Goal: Task Accomplishment & Management: Manage account settings

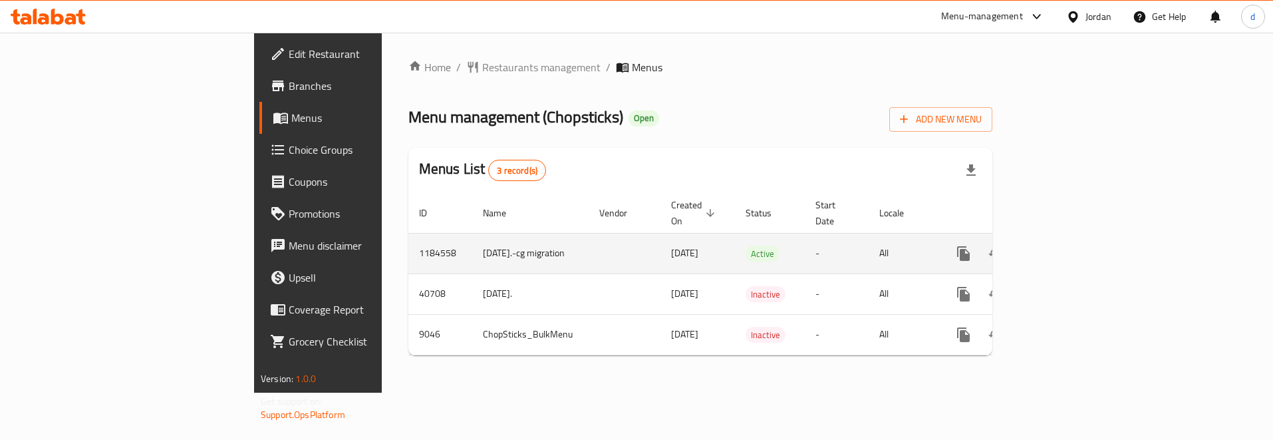
click at [869, 245] on td "-" at bounding box center [837, 253] width 64 height 41
click at [972, 245] on icon "more" at bounding box center [964, 253] width 16 height 16
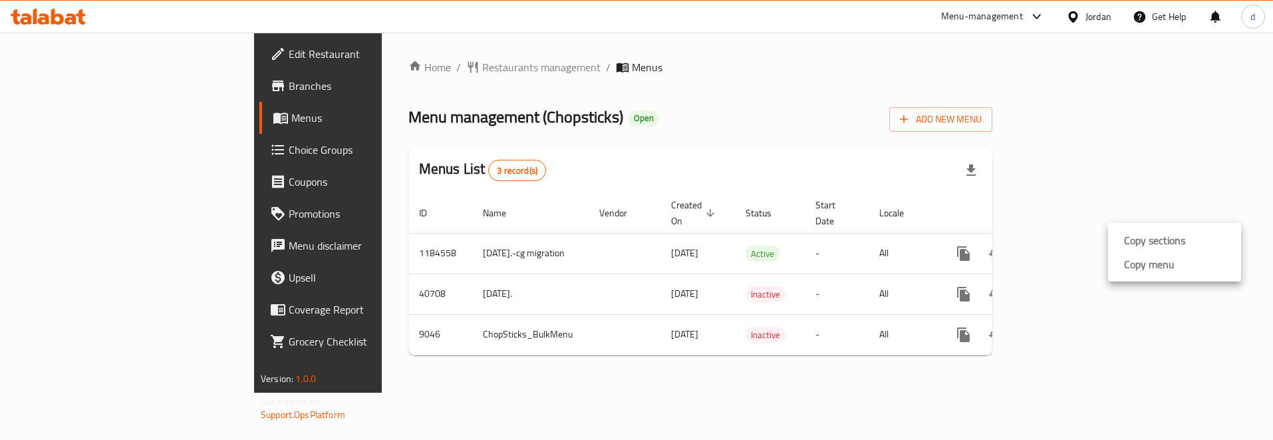
click at [1060, 239] on div at bounding box center [636, 220] width 1273 height 440
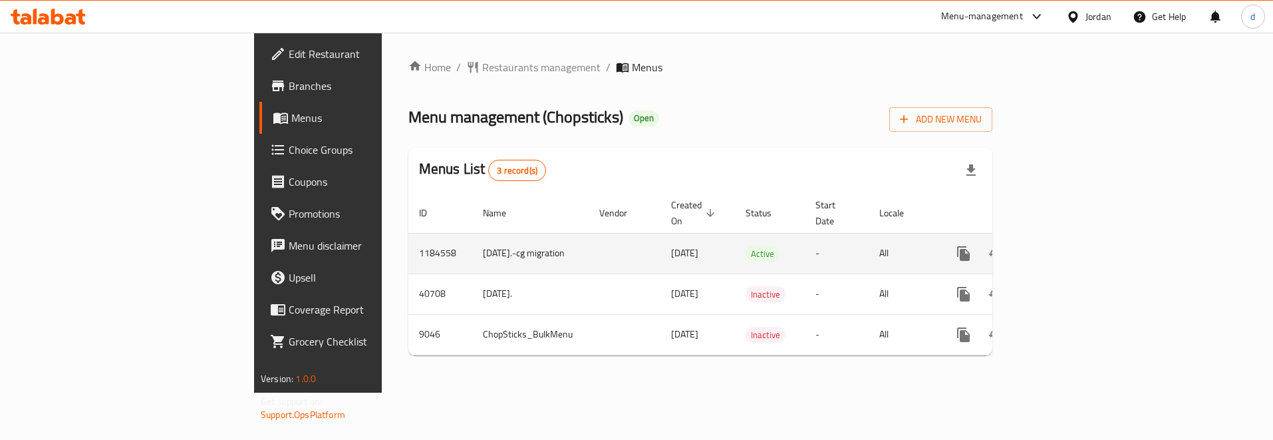
click at [937, 241] on td "All" at bounding box center [903, 253] width 69 height 41
click at [671, 244] on span "18/08/2023" at bounding box center [684, 252] width 27 height 17
click at [472, 233] on td "[DATE].-cg migration" at bounding box center [530, 253] width 116 height 41
click at [746, 246] on span "Active" at bounding box center [763, 253] width 34 height 15
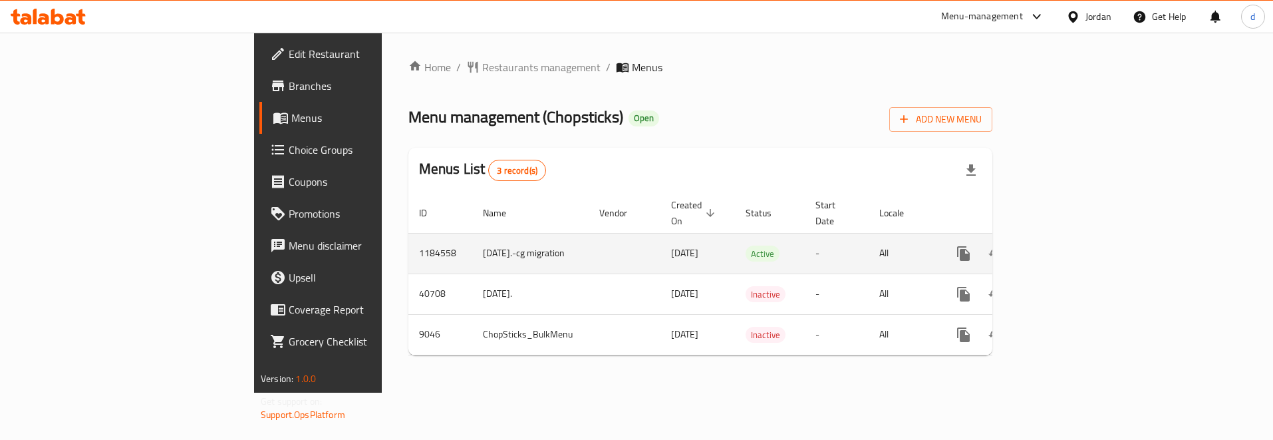
click at [937, 243] on td "All" at bounding box center [903, 253] width 69 height 41
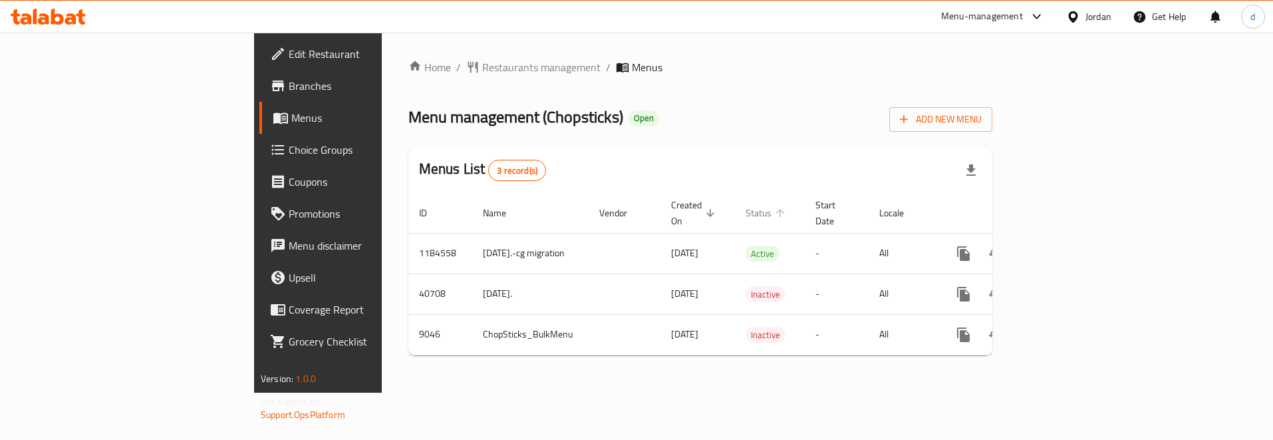
click at [746, 208] on span "Status" at bounding box center [767, 213] width 43 height 16
click at [746, 208] on span "Status sorted ascending" at bounding box center [767, 213] width 43 height 16
click at [746, 205] on span "Status sorted descending" at bounding box center [767, 213] width 43 height 16
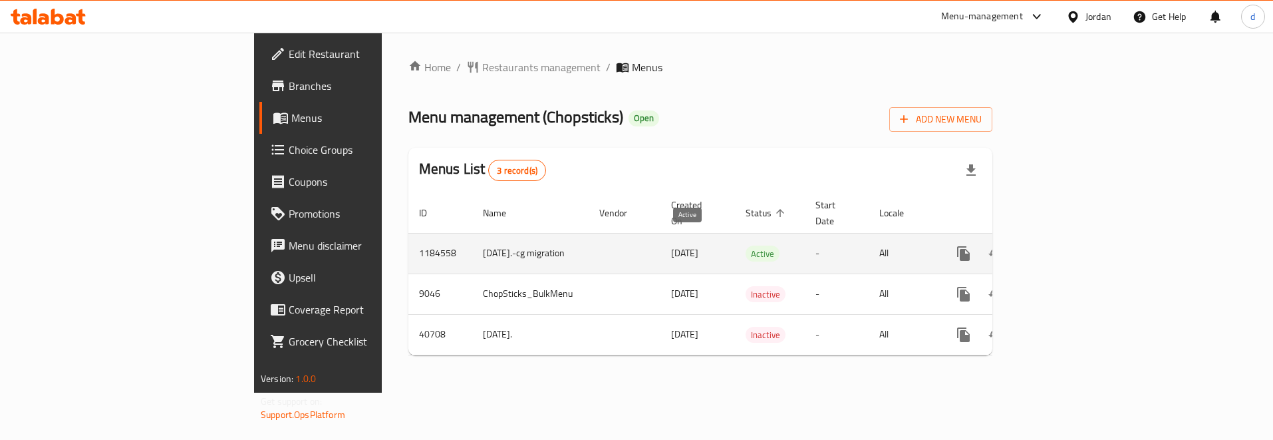
click at [746, 246] on span "Active" at bounding box center [763, 253] width 34 height 15
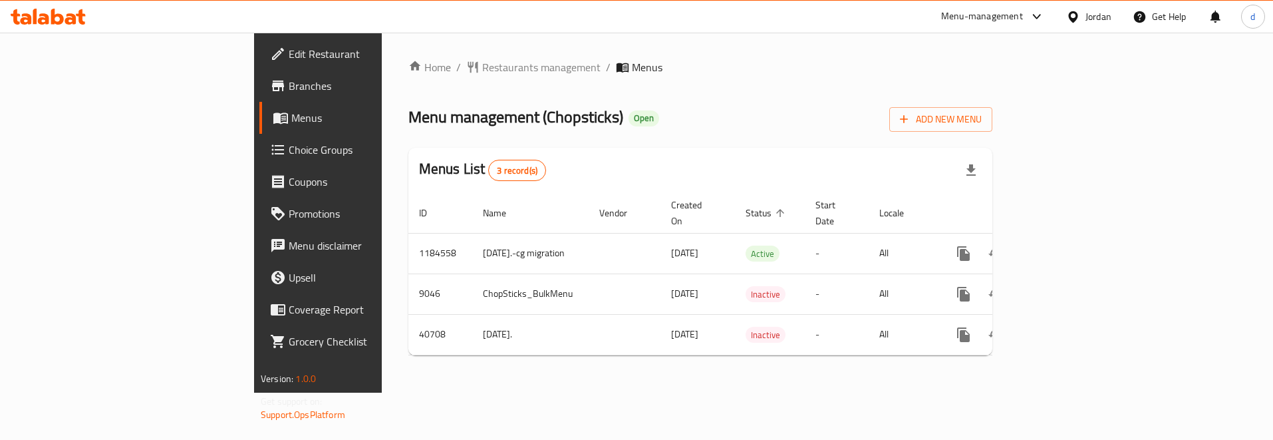
drag, startPoint x: 701, startPoint y: 241, endPoint x: 642, endPoint y: 367, distance: 139.0
click at [642, 367] on div "Home / Restaurants management / Menus Menu management ( Chopsticks ) Open Add N…" at bounding box center [700, 213] width 637 height 360
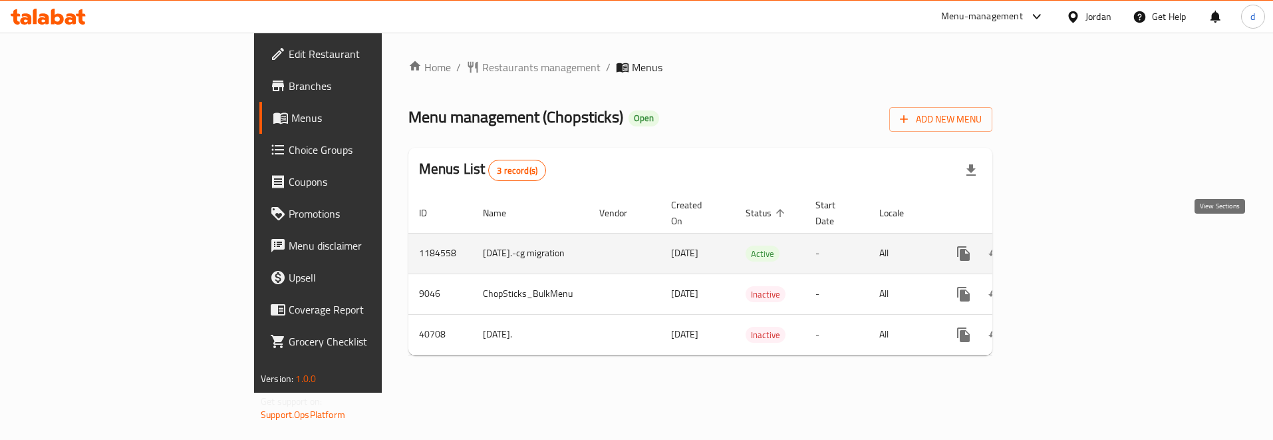
click at [1076, 239] on link "enhanced table" at bounding box center [1060, 253] width 32 height 32
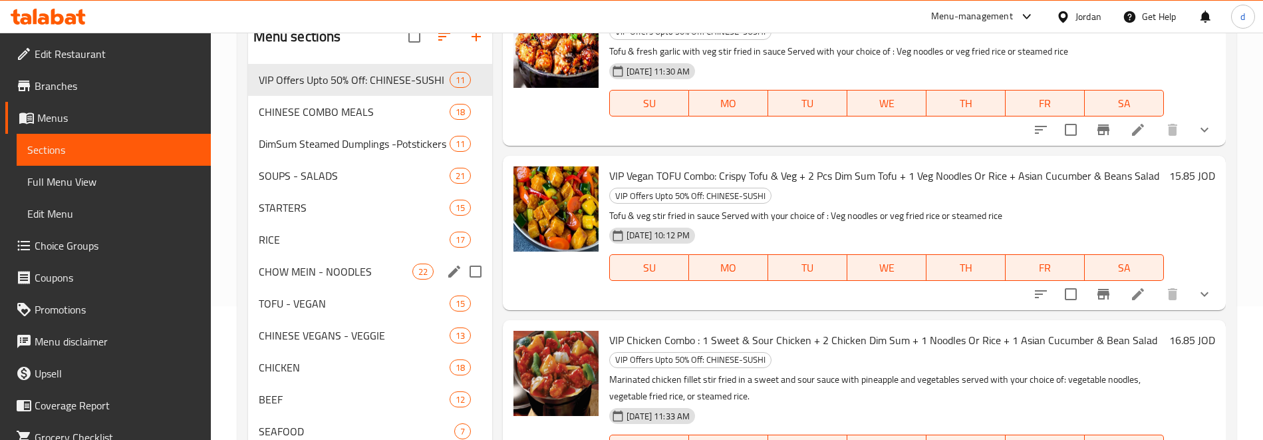
scroll to position [133, 0]
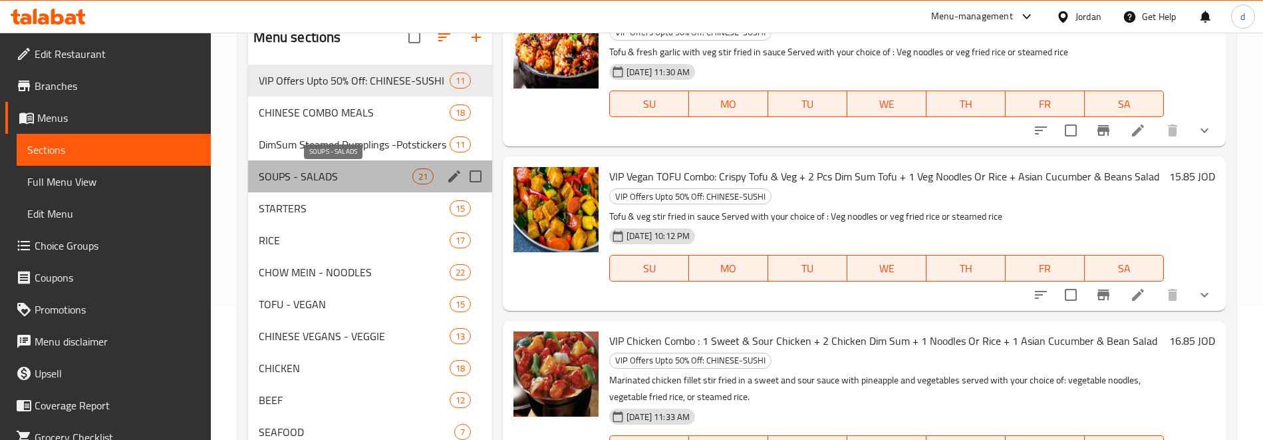
click at [349, 174] on span "SOUPS - SALADS" at bounding box center [336, 176] width 154 height 16
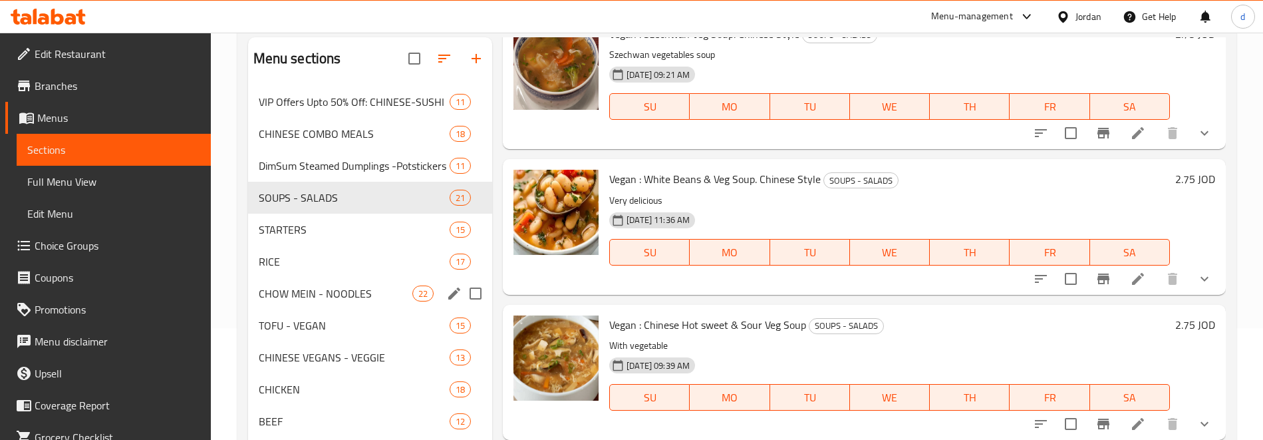
scroll to position [45, 0]
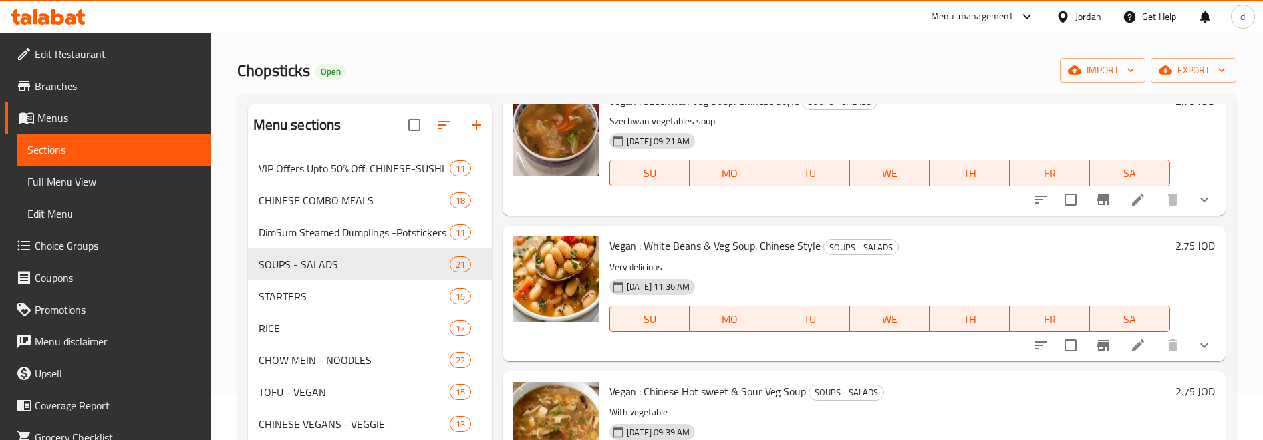
click at [154, 244] on span "Choice Groups" at bounding box center [118, 245] width 166 height 16
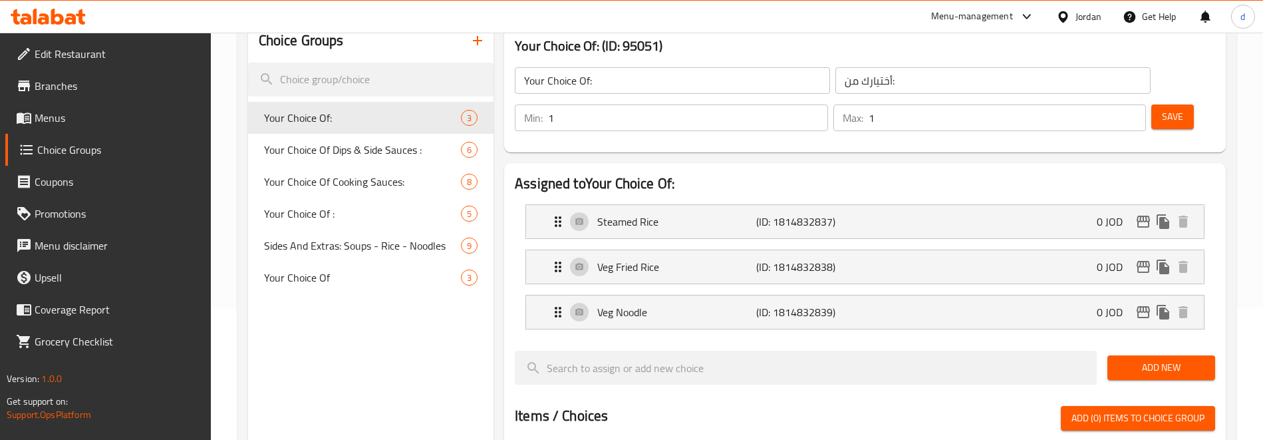
scroll to position [133, 0]
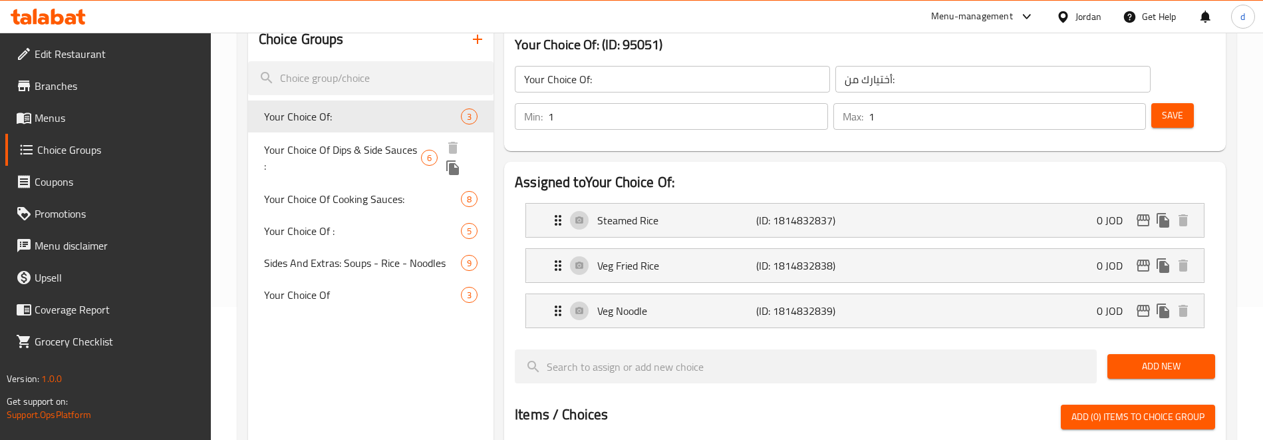
click at [359, 155] on span "Your Choice Of Dips & Side Sauces :" at bounding box center [343, 158] width 158 height 32
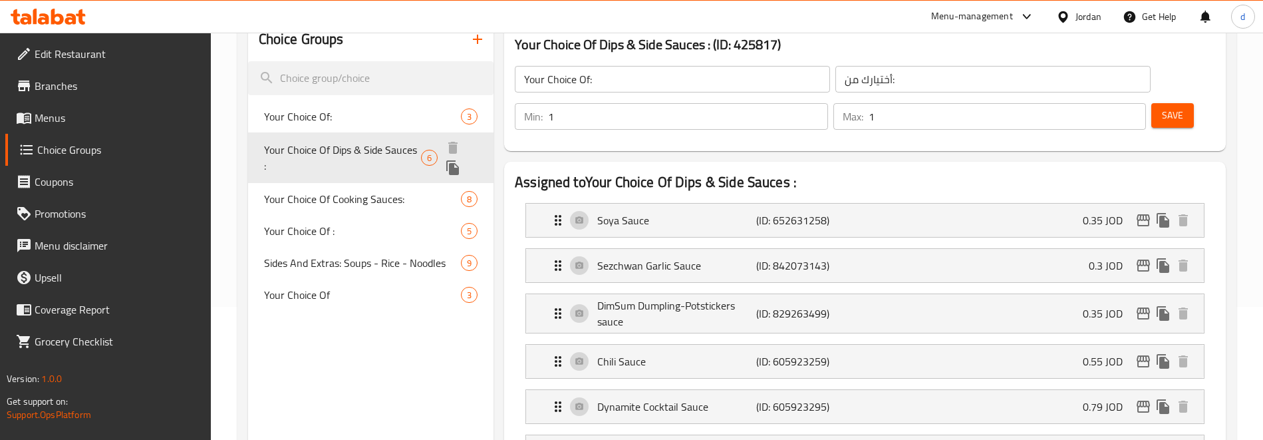
type input "Your Choice Of Dips & Side Sauces :"
type input "اختيارك من [DEMOGRAPHIC_DATA] والغموس:"
type input "0"
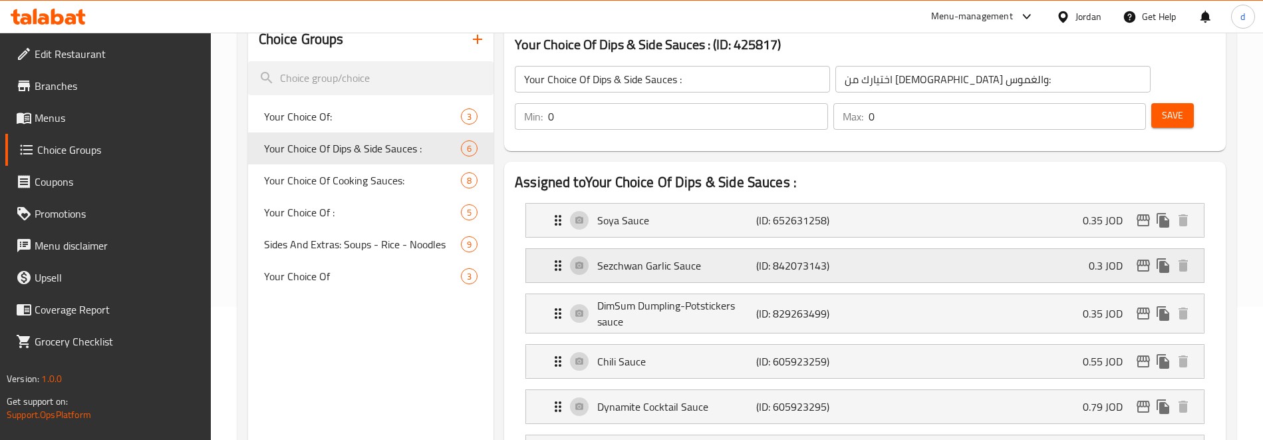
click at [644, 269] on p "Sezchwan Garlic Sauce" at bounding box center [676, 265] width 158 height 16
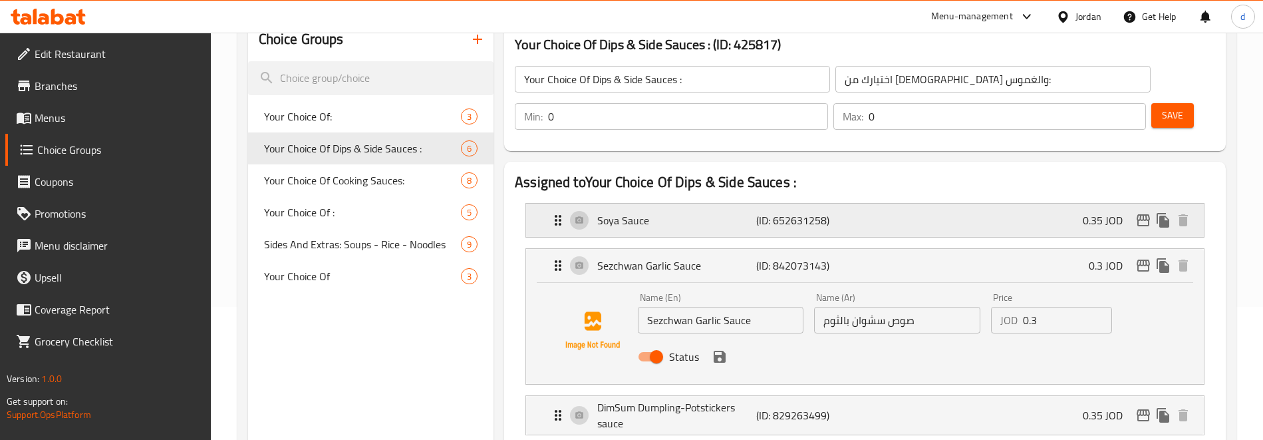
click at [680, 229] on div "Soya Sauce (ID: 652631258) 0.35 JOD" at bounding box center [869, 220] width 638 height 33
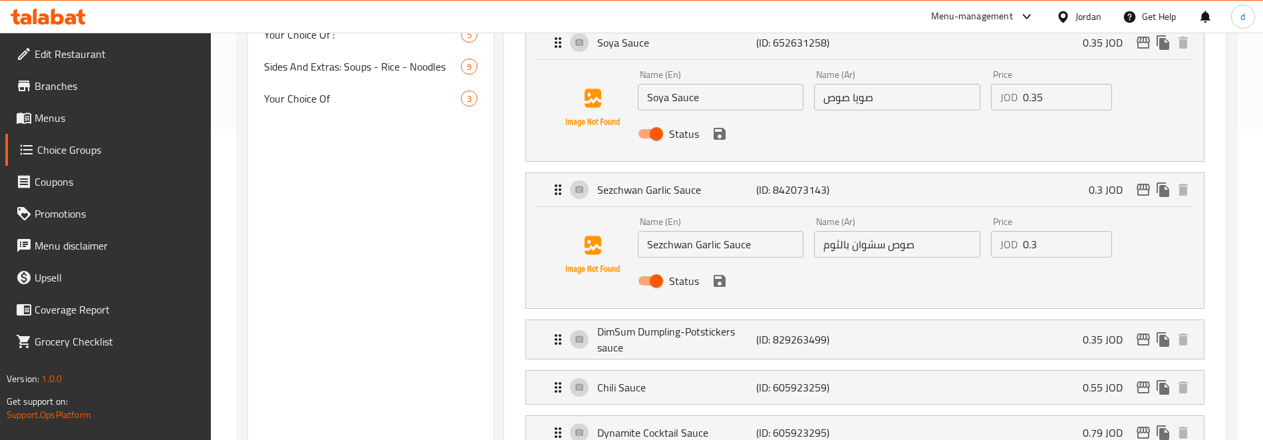
scroll to position [333, 0]
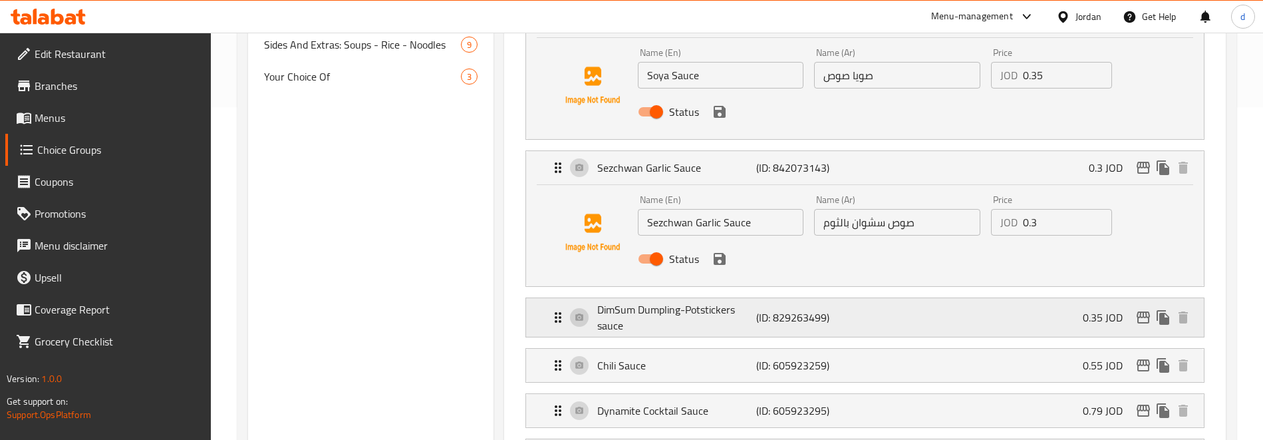
click at [676, 317] on p "DimSum Dumpling-Potstickers sauce" at bounding box center [676, 317] width 158 height 32
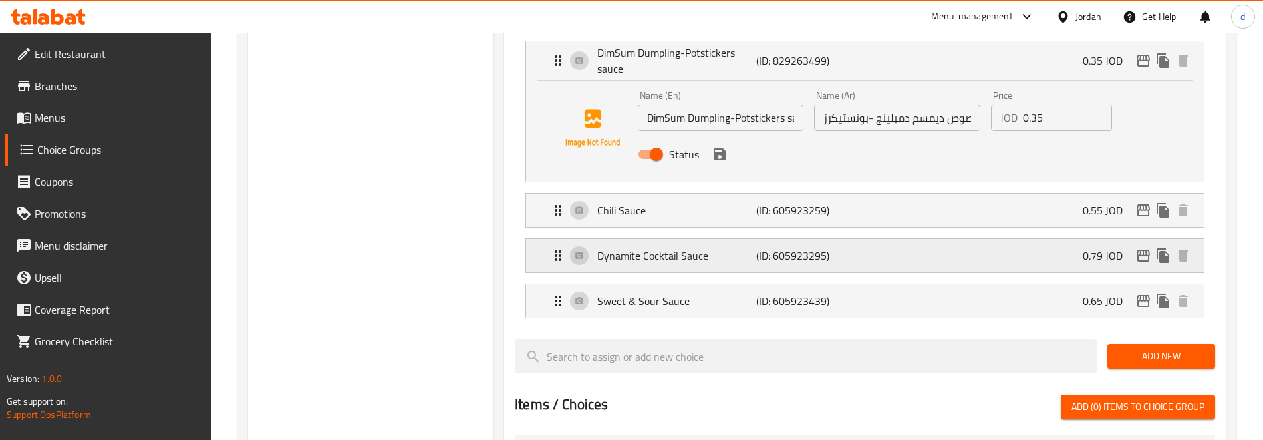
scroll to position [599, 0]
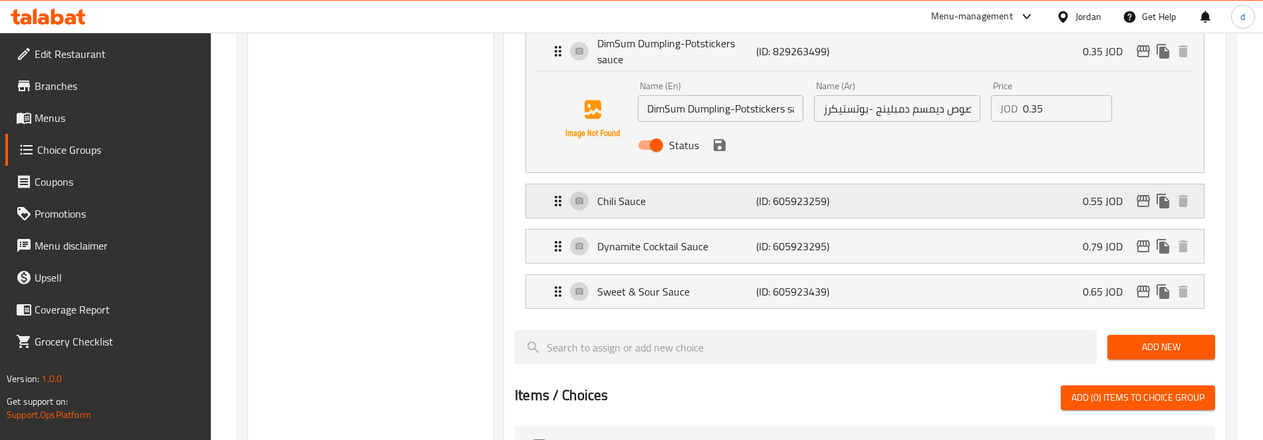
click at [667, 214] on div "Chili Sauce (ID: 605923259) 0.55 JOD" at bounding box center [869, 200] width 638 height 33
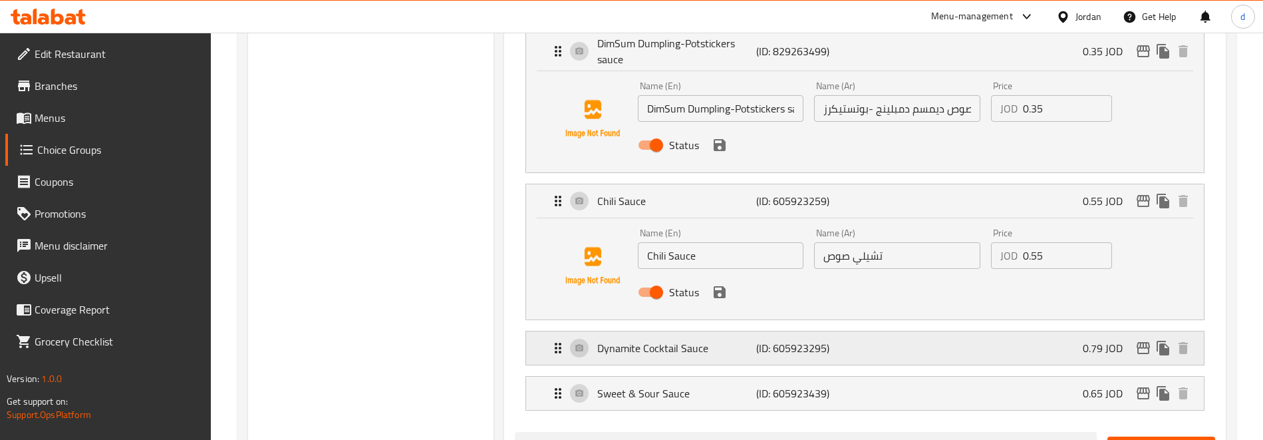
click at [662, 347] on p "Dynamite Cocktail Sauce" at bounding box center [676, 348] width 158 height 16
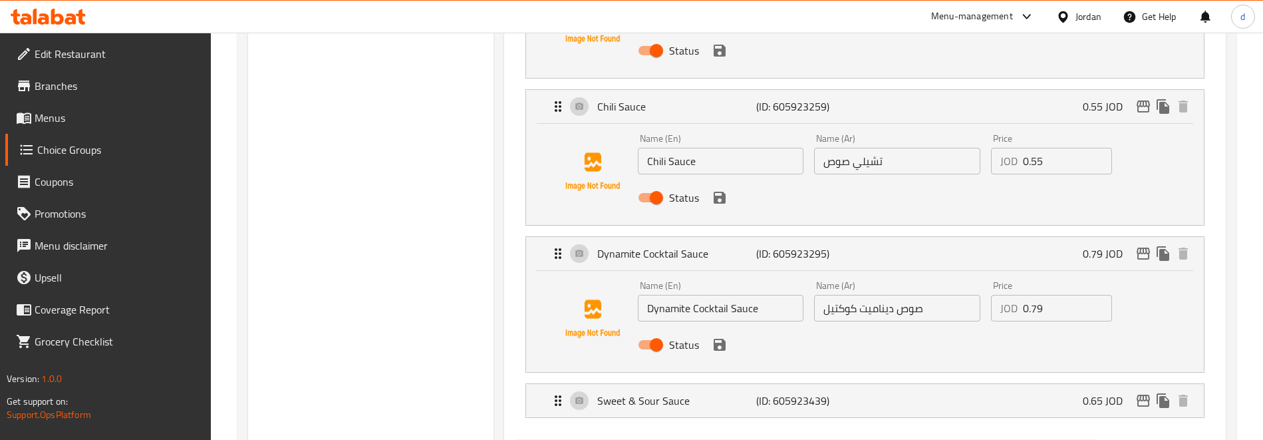
scroll to position [732, 0]
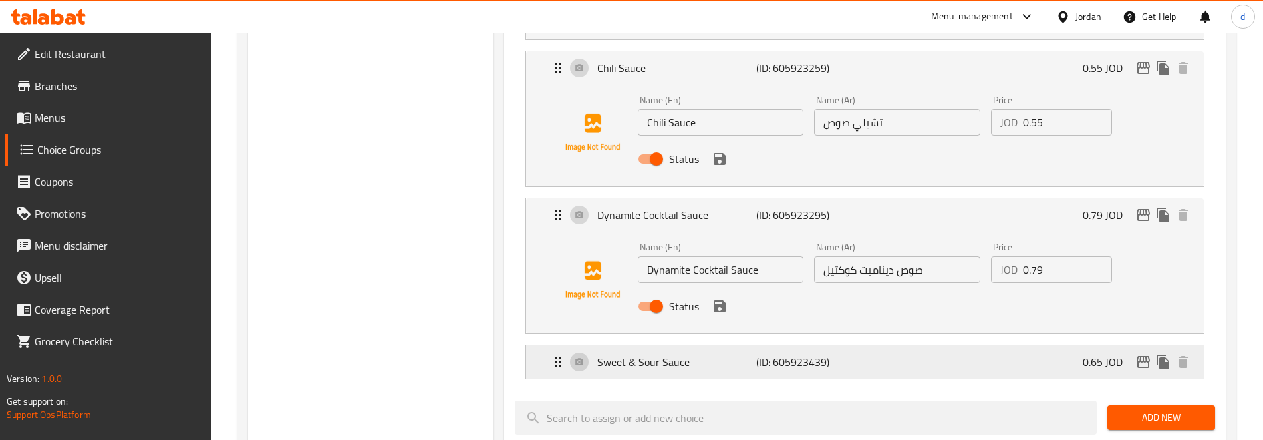
click at [619, 367] on p "Sweet & Sour Sauce" at bounding box center [676, 362] width 158 height 16
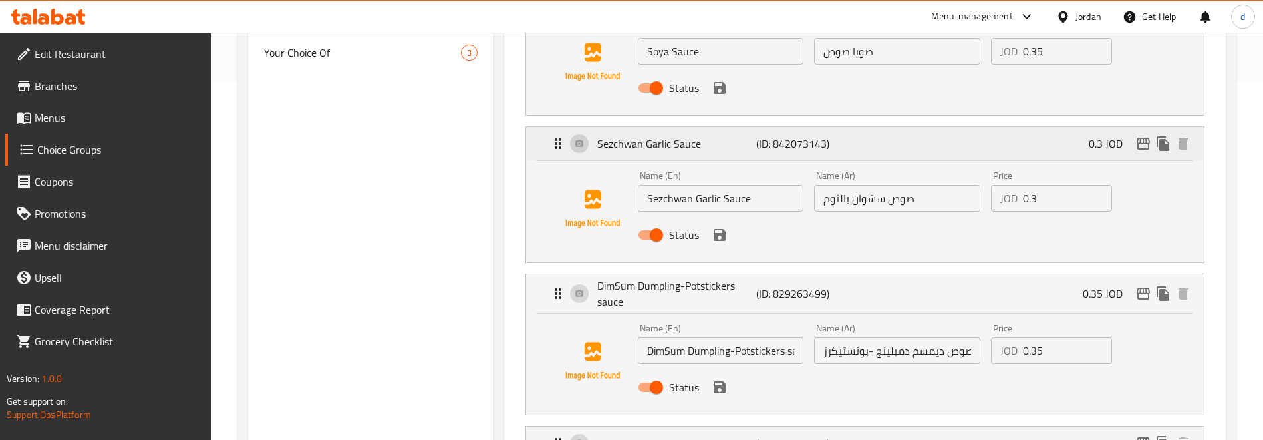
scroll to position [200, 0]
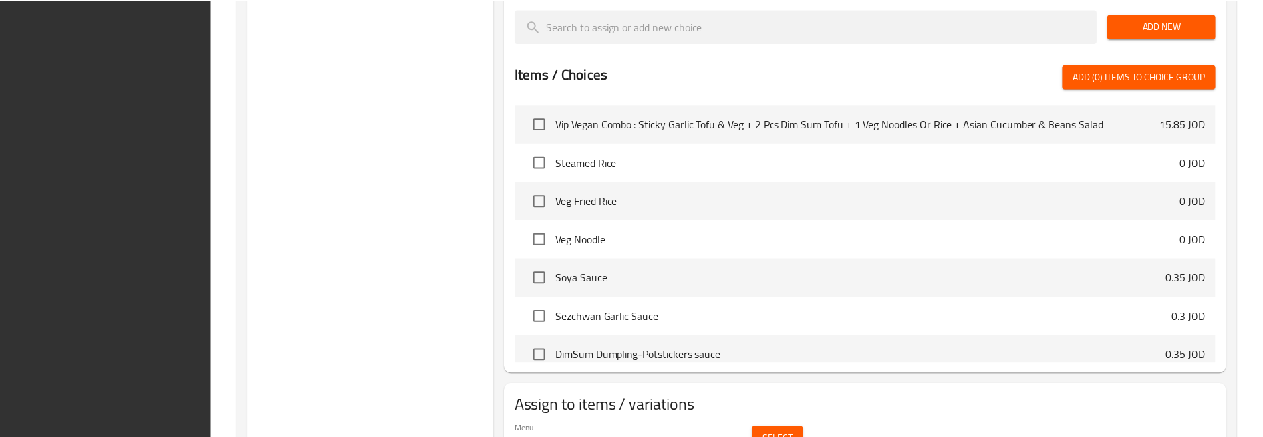
scroll to position [1295, 0]
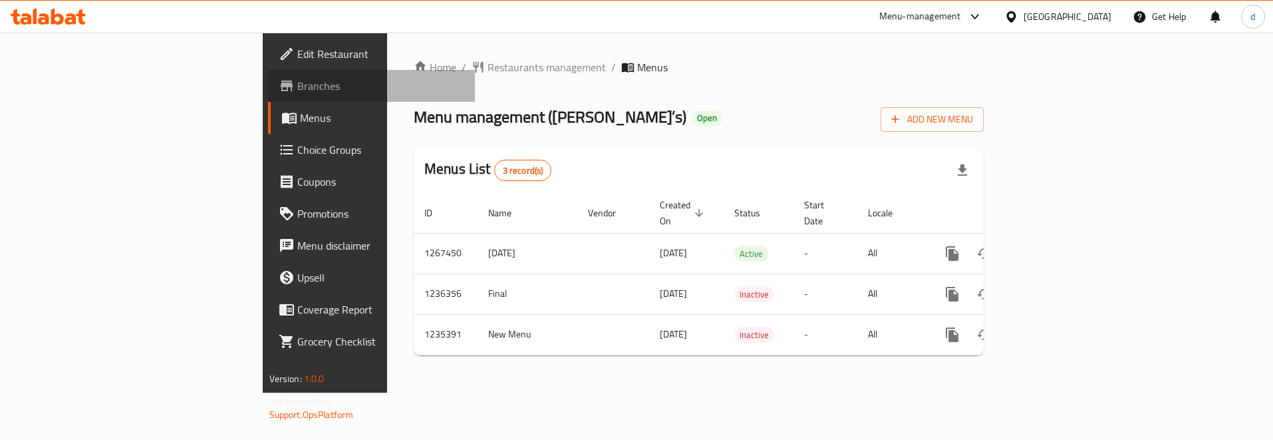
click at [297, 81] on span "Branches" at bounding box center [381, 86] width 168 height 16
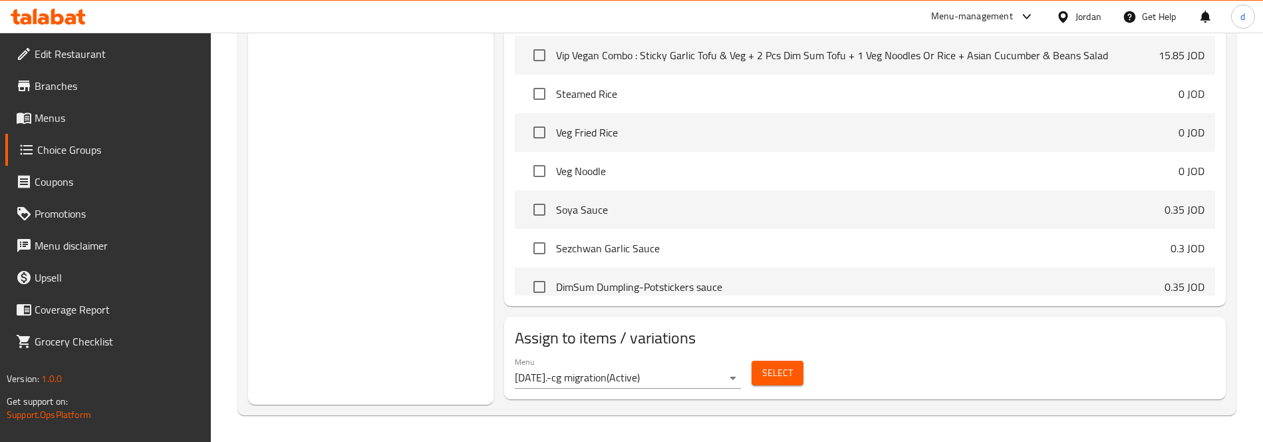
scroll to position [1294, 0]
click at [79, 85] on span "Branches" at bounding box center [118, 86] width 166 height 16
